Goal: Task Accomplishment & Management: Complete application form

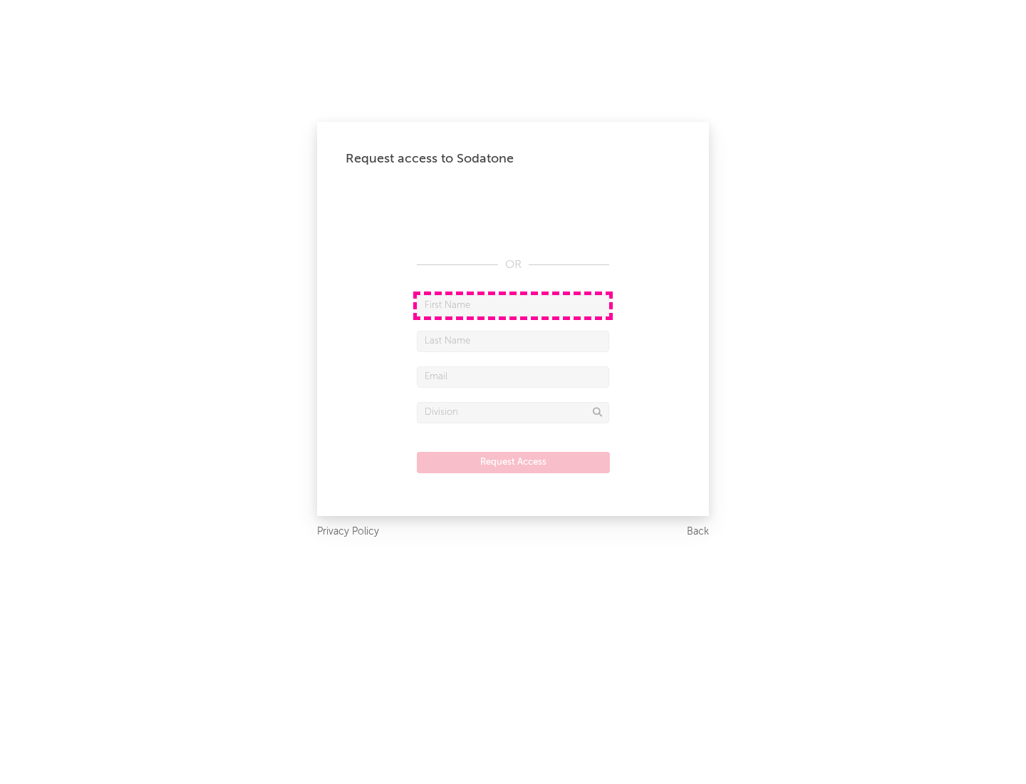
click at [513, 305] on input "text" at bounding box center [513, 305] width 192 height 21
type input "[PERSON_NAME]"
click at [513, 341] on input "text" at bounding box center [513, 341] width 192 height 21
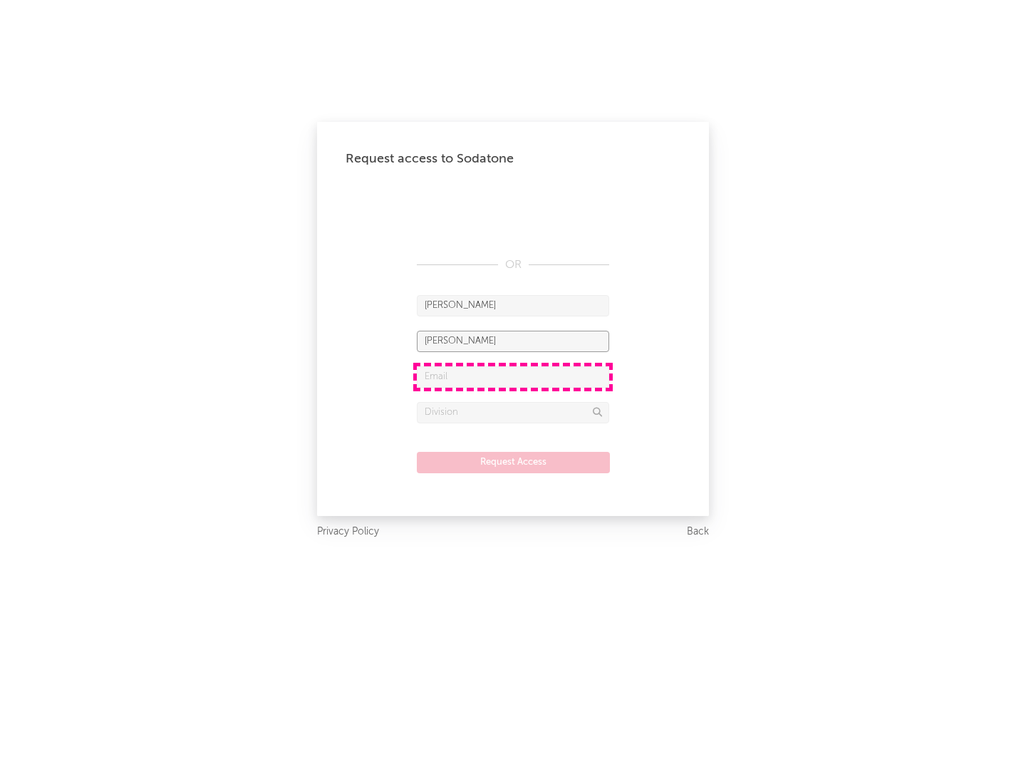
type input "[PERSON_NAME]"
click at [513, 376] on input "text" at bounding box center [513, 376] width 192 height 21
type input "[EMAIL_ADDRESS][DOMAIN_NAME]"
click at [513, 412] on input "text" at bounding box center [513, 412] width 192 height 21
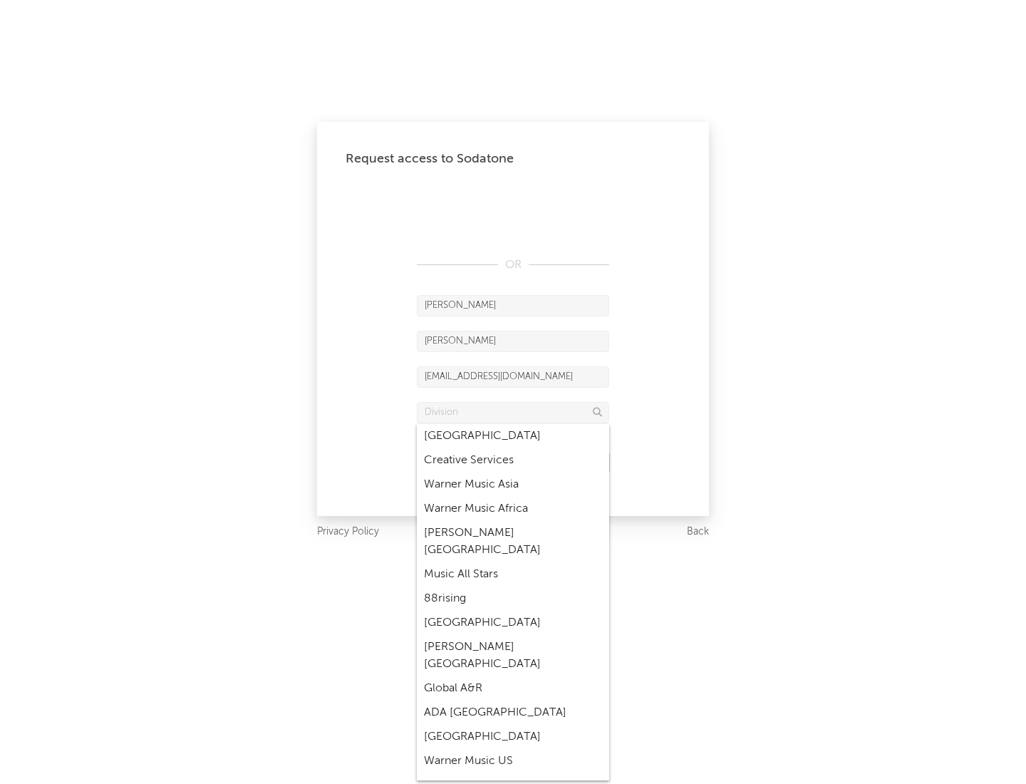
click at [513, 562] on div "Music All Stars" at bounding box center [513, 574] width 192 height 24
type input "Music All Stars"
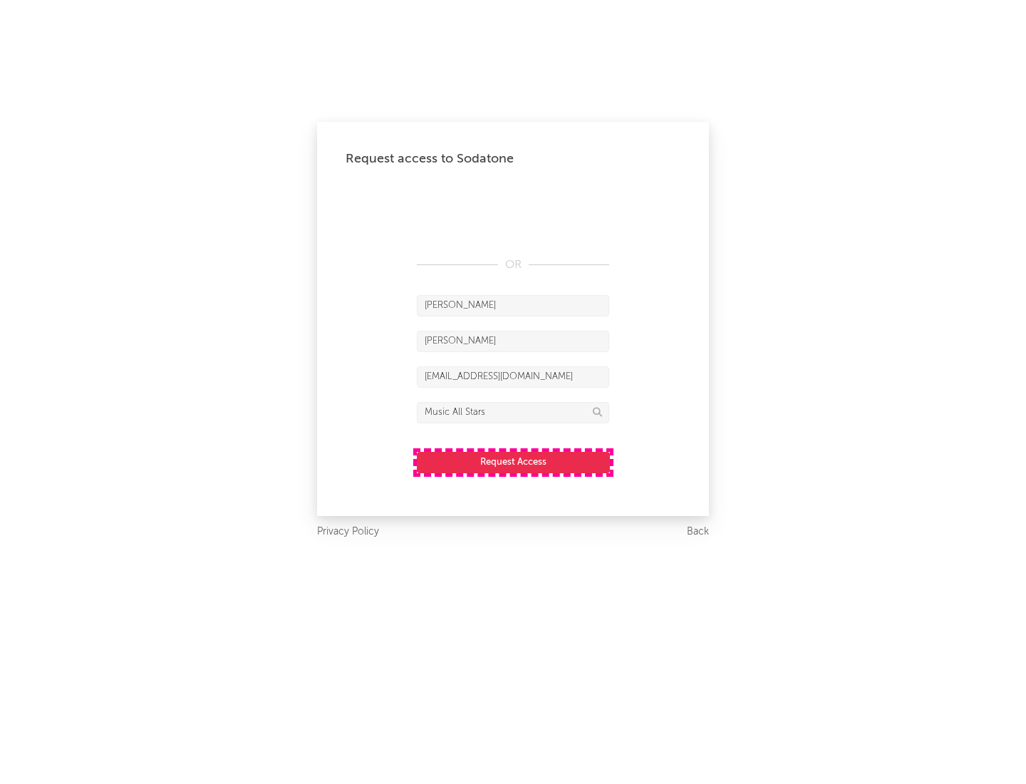
click at [513, 462] on button "Request Access" at bounding box center [513, 462] width 193 height 21
